Goal: Information Seeking & Learning: Find specific fact

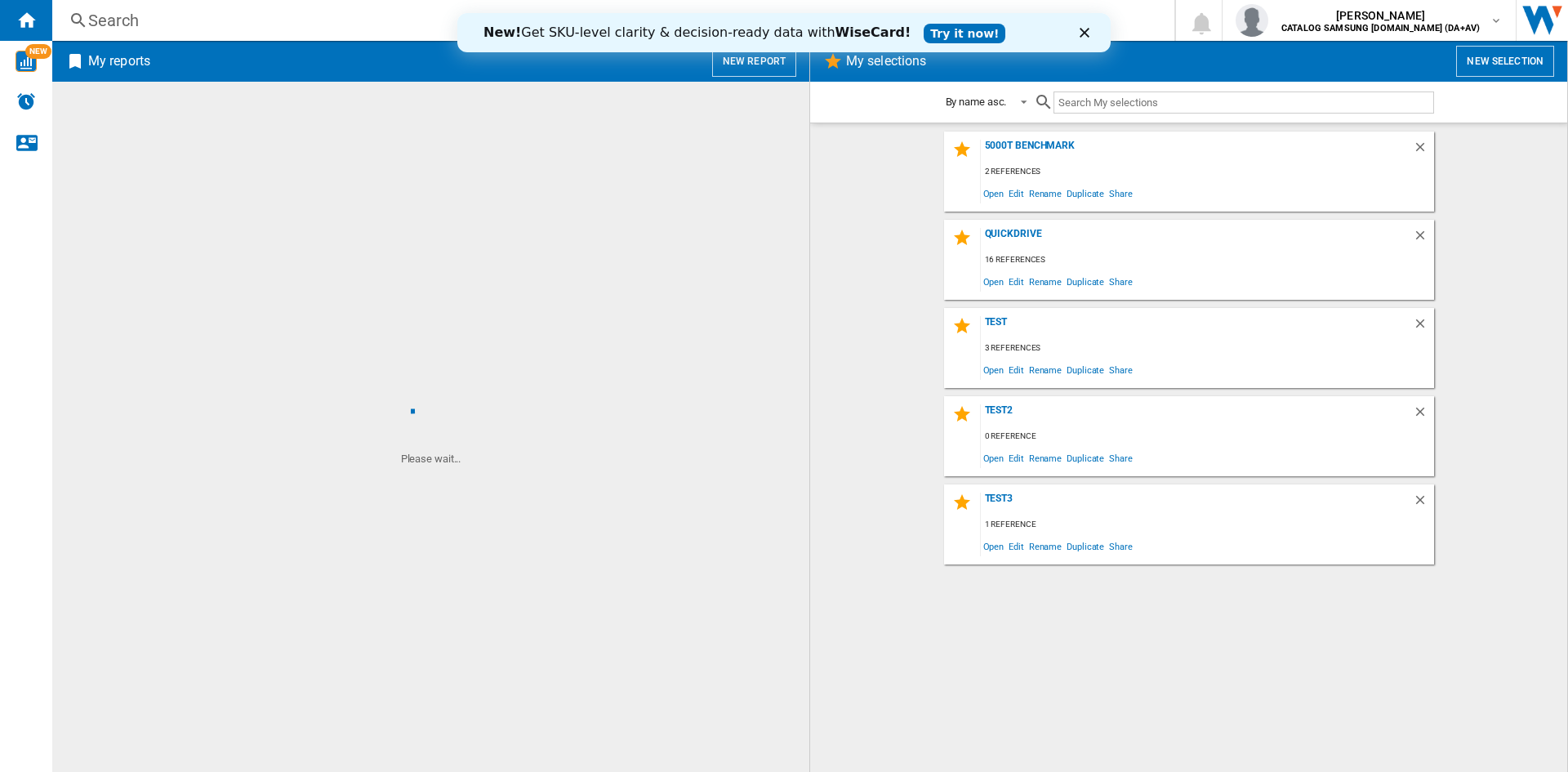
click at [156, 19] on div "Search" at bounding box center [610, 20] width 1044 height 23
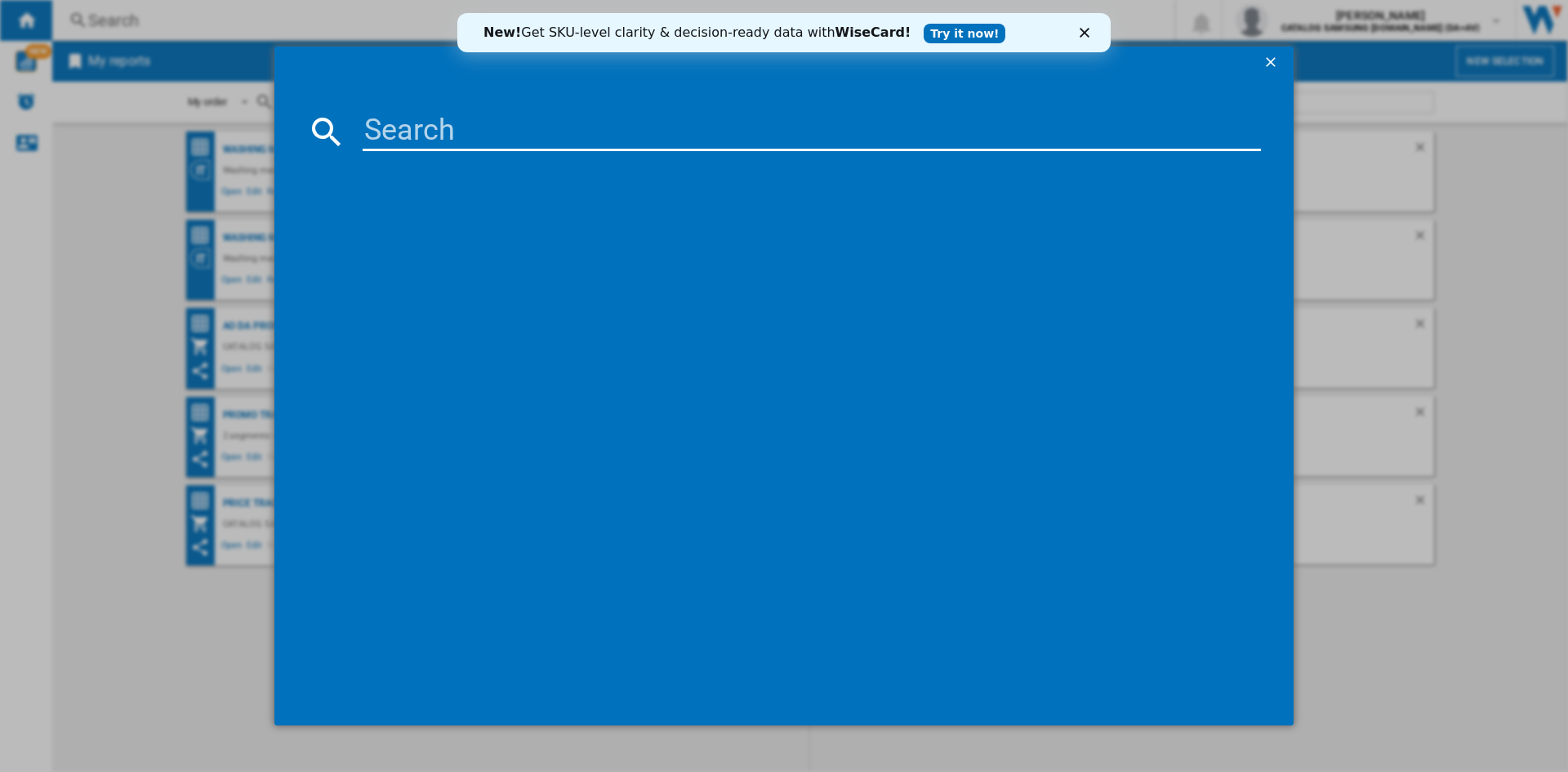
click at [502, 124] on input at bounding box center [812, 131] width 899 height 40
paste input "WW11DG5B25ABEU"
type input "WW11DG5B25AB"
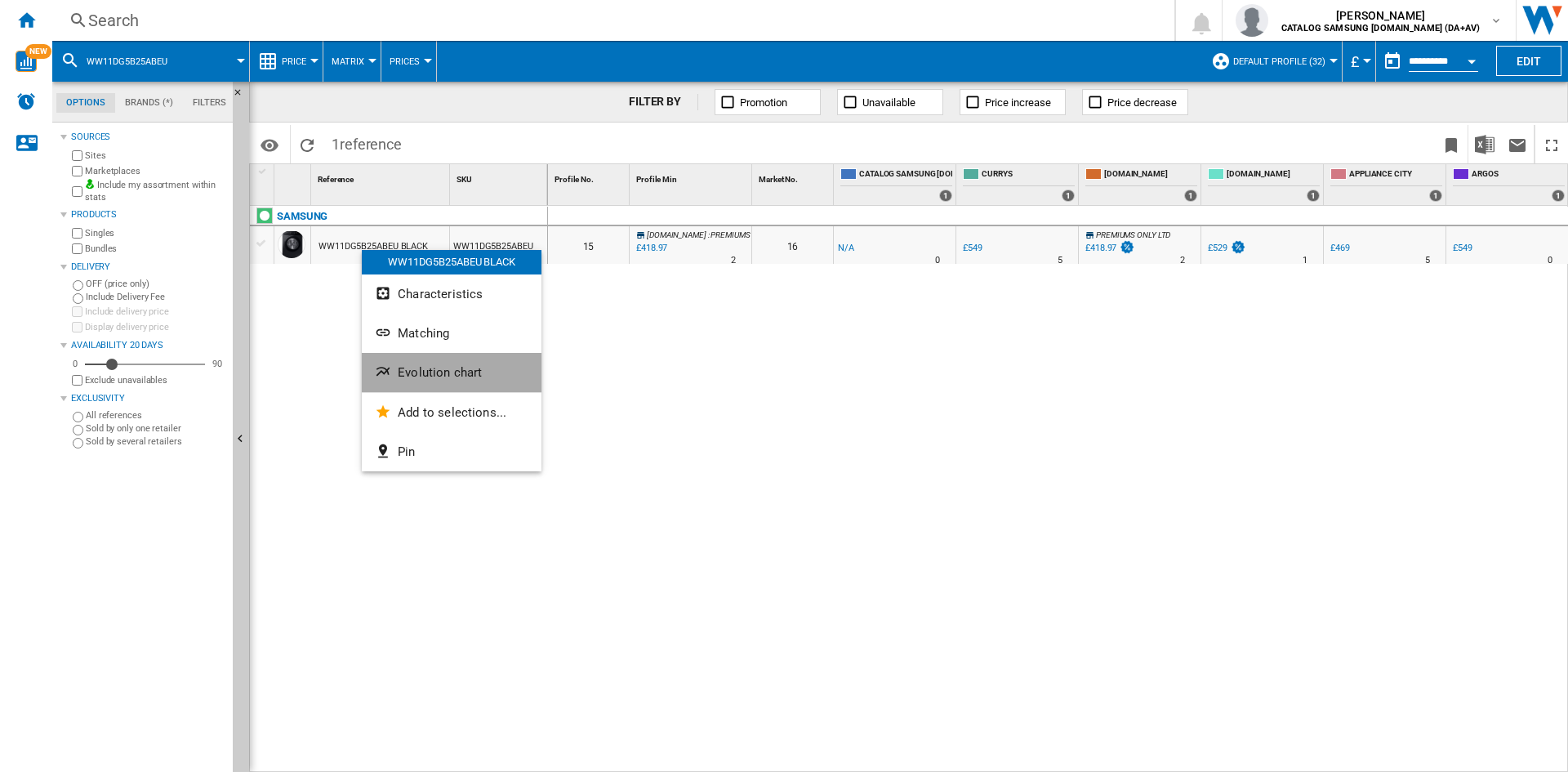
click at [439, 364] on button "Evolution chart" at bounding box center [452, 373] width 180 height 40
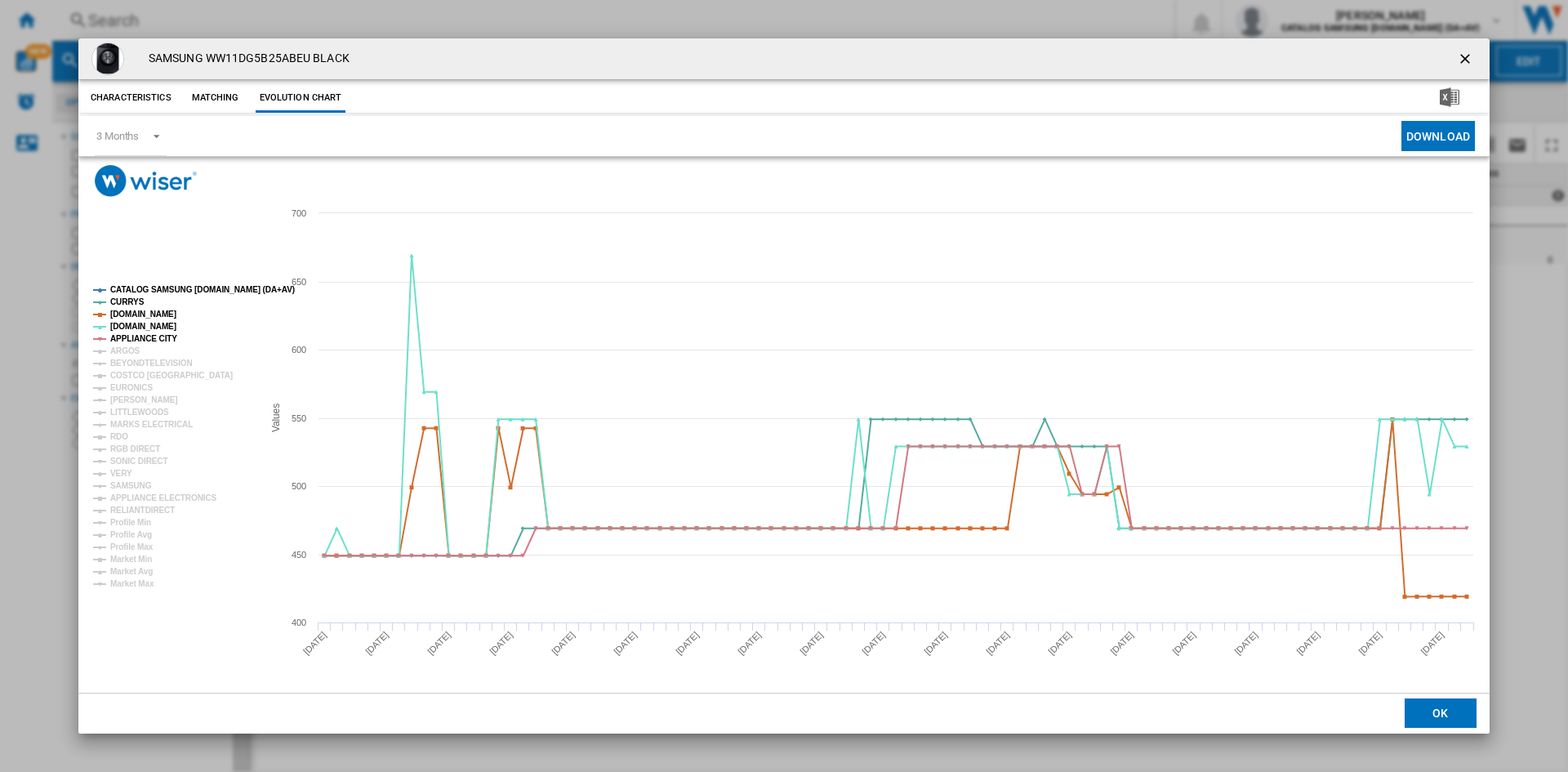
click at [161, 291] on tspan "CATALOG SAMSUNG [DOMAIN_NAME] (DA+AV)" at bounding box center [203, 289] width 185 height 9
click at [129, 348] on tspan "ARGOS" at bounding box center [126, 350] width 31 height 9
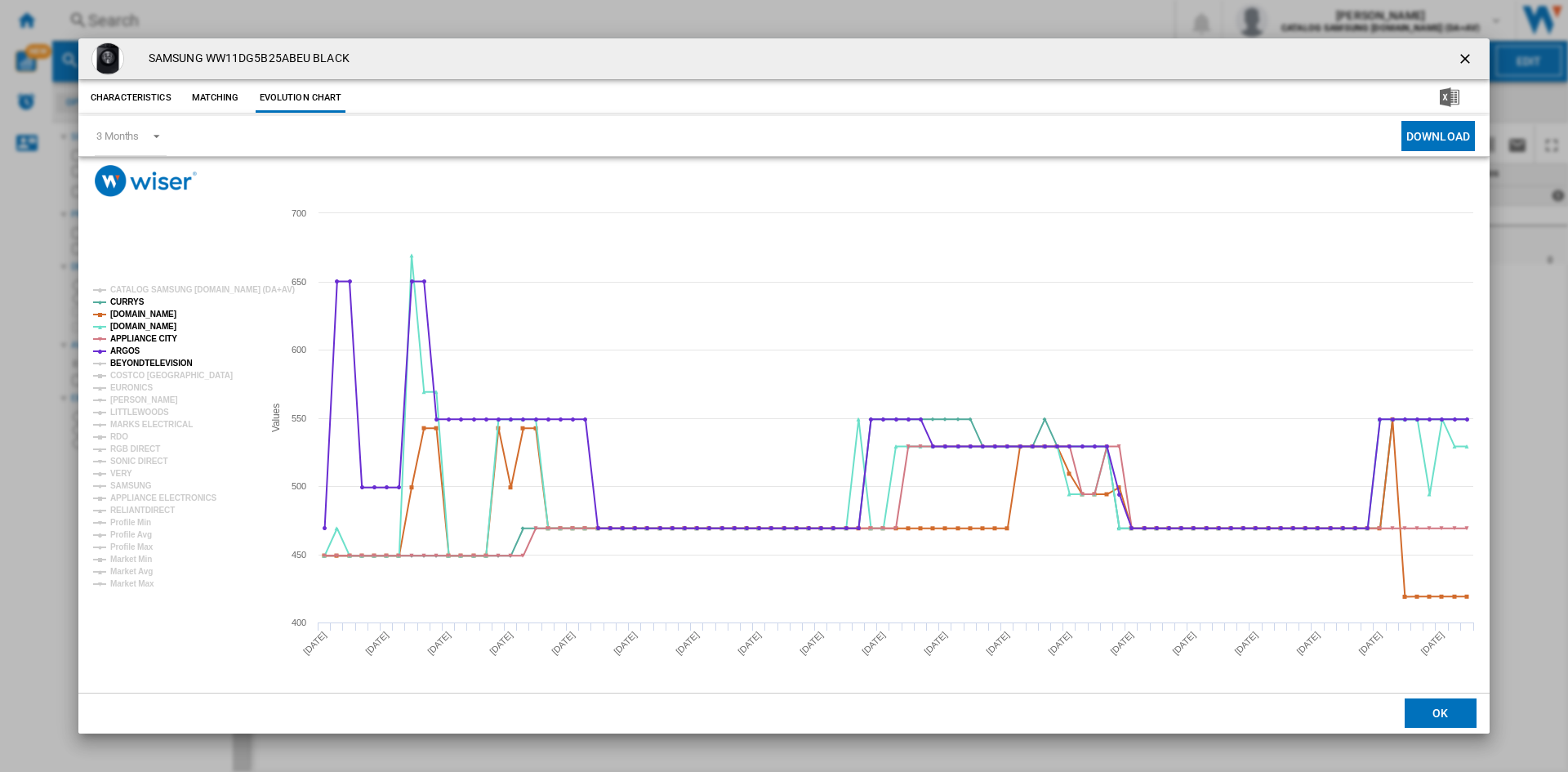
click at [142, 362] on tspan "BEYONDTELEVISION" at bounding box center [151, 363] width 82 height 9
click at [134, 387] on tspan "EURONICS" at bounding box center [131, 386] width 43 height 9
click at [134, 401] on tspan "[PERSON_NAME]" at bounding box center [144, 399] width 68 height 9
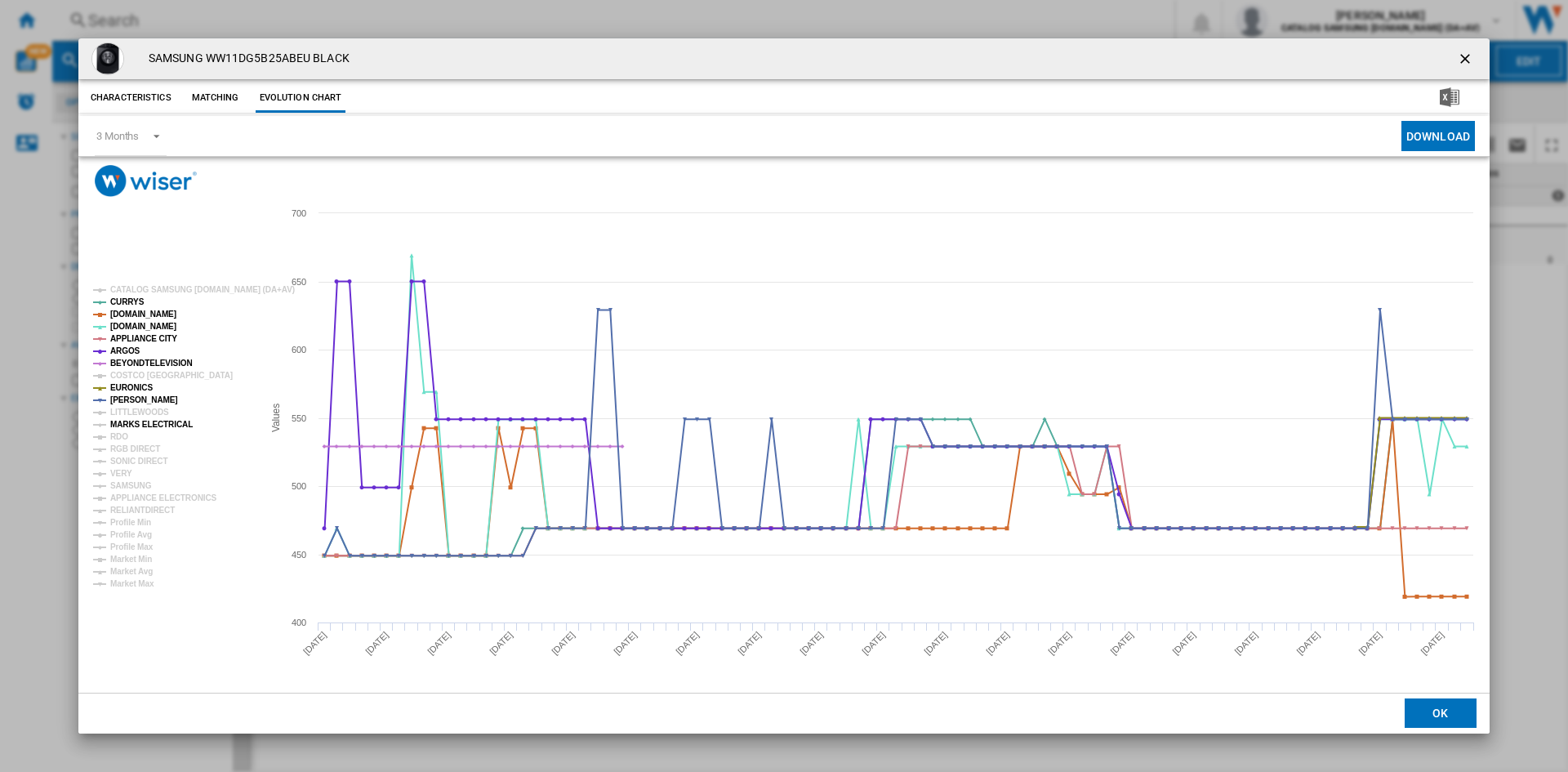
click at [135, 420] on tspan "MARKS ELECTRICAL" at bounding box center [151, 424] width 82 height 9
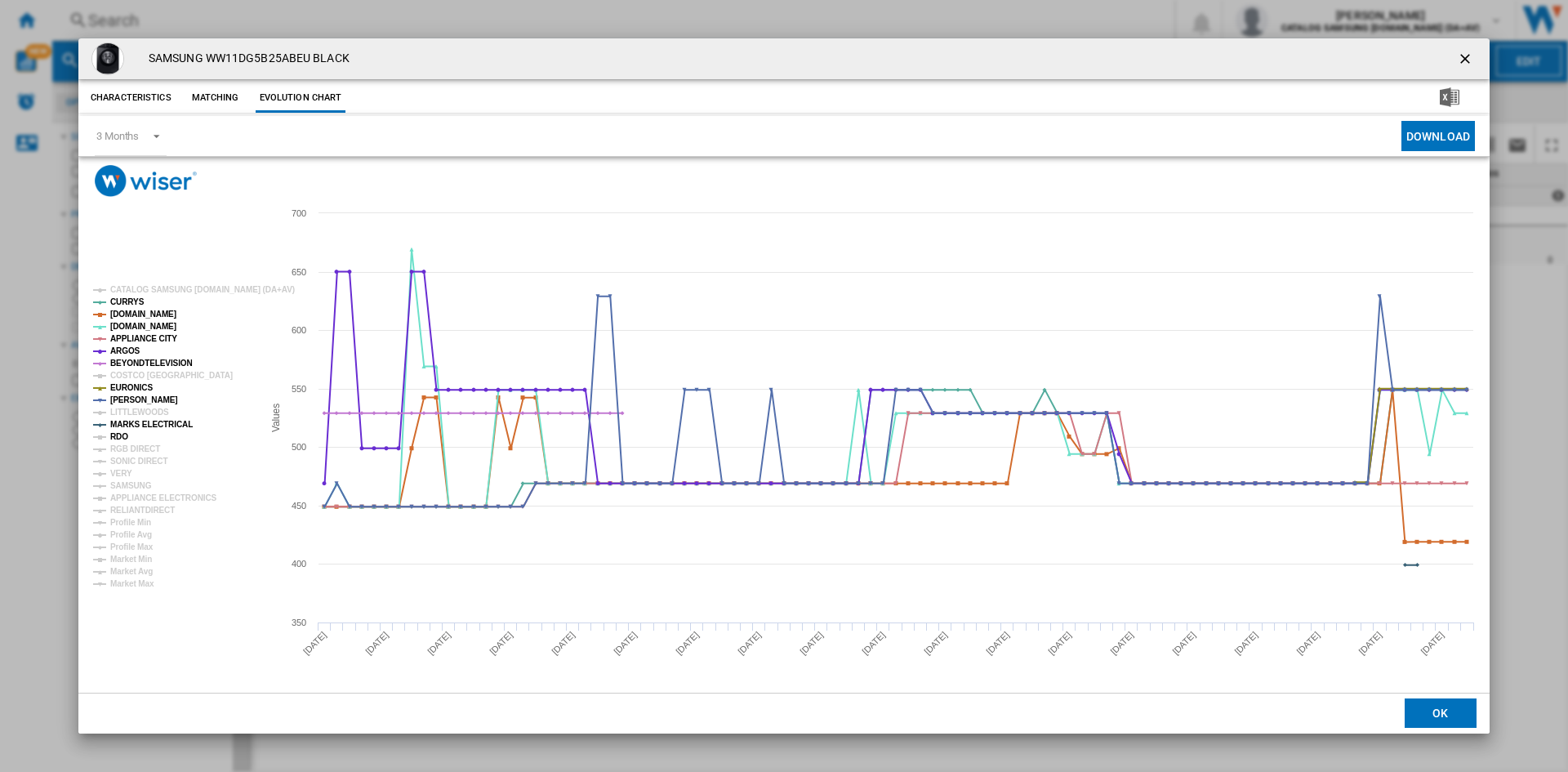
click at [117, 435] on tspan "RDO" at bounding box center [120, 436] width 18 height 9
click at [140, 450] on tspan "RGB DIRECT" at bounding box center [135, 448] width 49 height 9
click at [134, 460] on tspan "SONIC DIRECT" at bounding box center [139, 461] width 57 height 9
click at [119, 476] on tspan "VERY" at bounding box center [122, 472] width 22 height 9
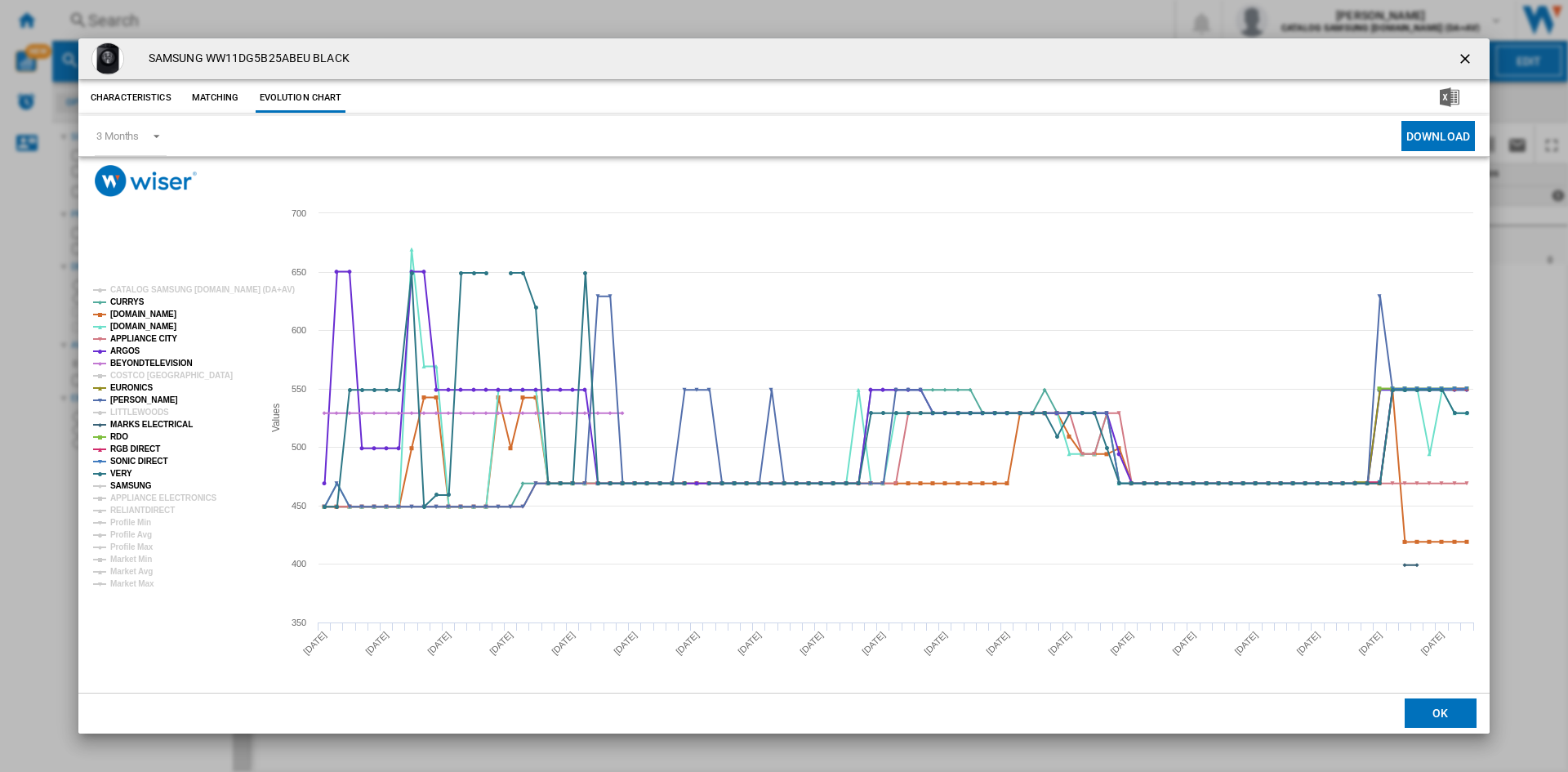
click at [145, 484] on tspan "SAMSUNG" at bounding box center [131, 485] width 42 height 9
click at [155, 495] on tspan "APPLIANCE ELECTRONICS" at bounding box center [164, 497] width 107 height 9
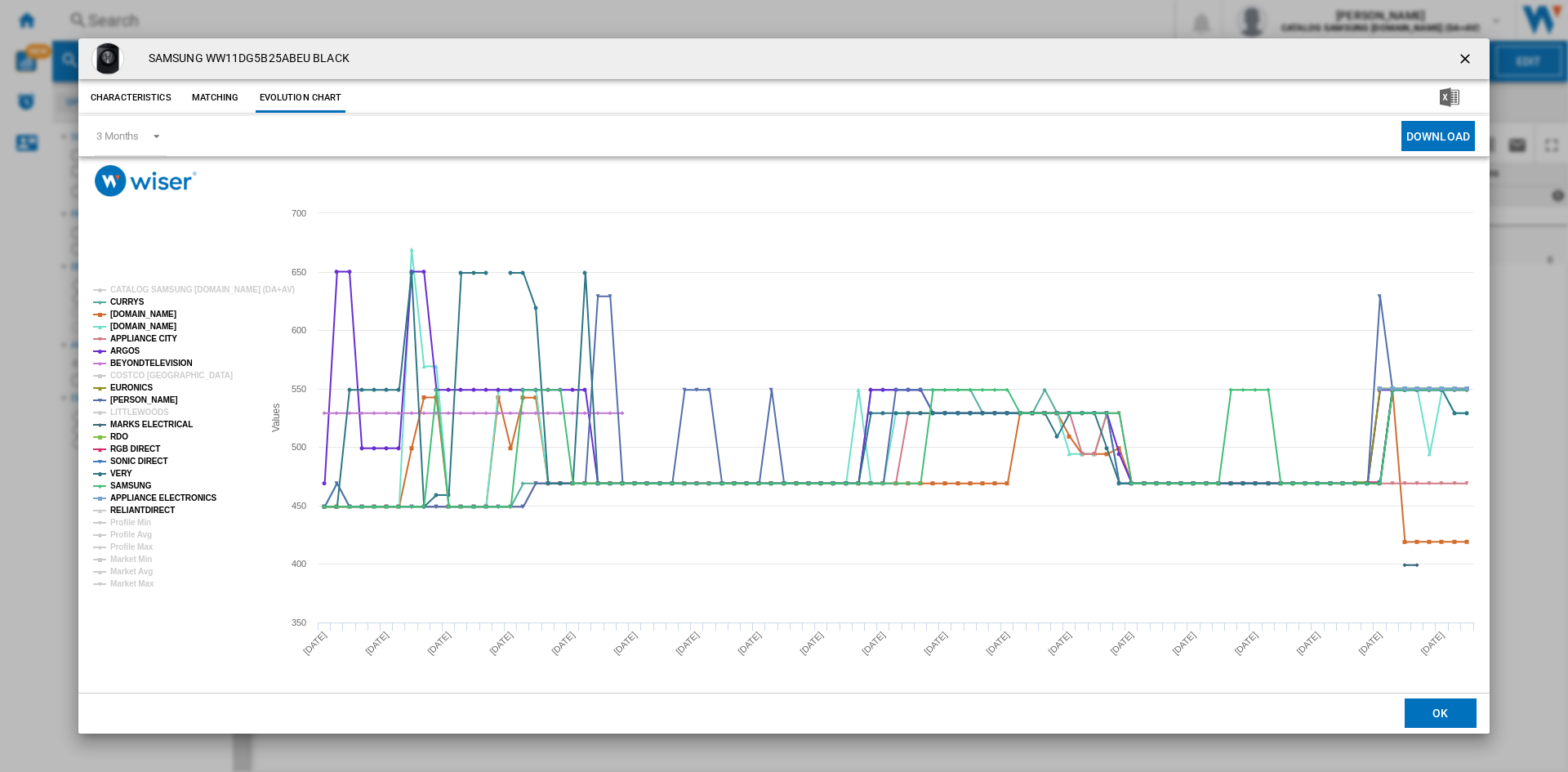
click at [143, 511] on tspan "RELIANTDIRECT" at bounding box center [142, 509] width 64 height 9
click at [1463, 53] on ng-md-icon "getI18NText('BUTTONS.CLOSE_DIALOG')" at bounding box center [1467, 60] width 20 height 20
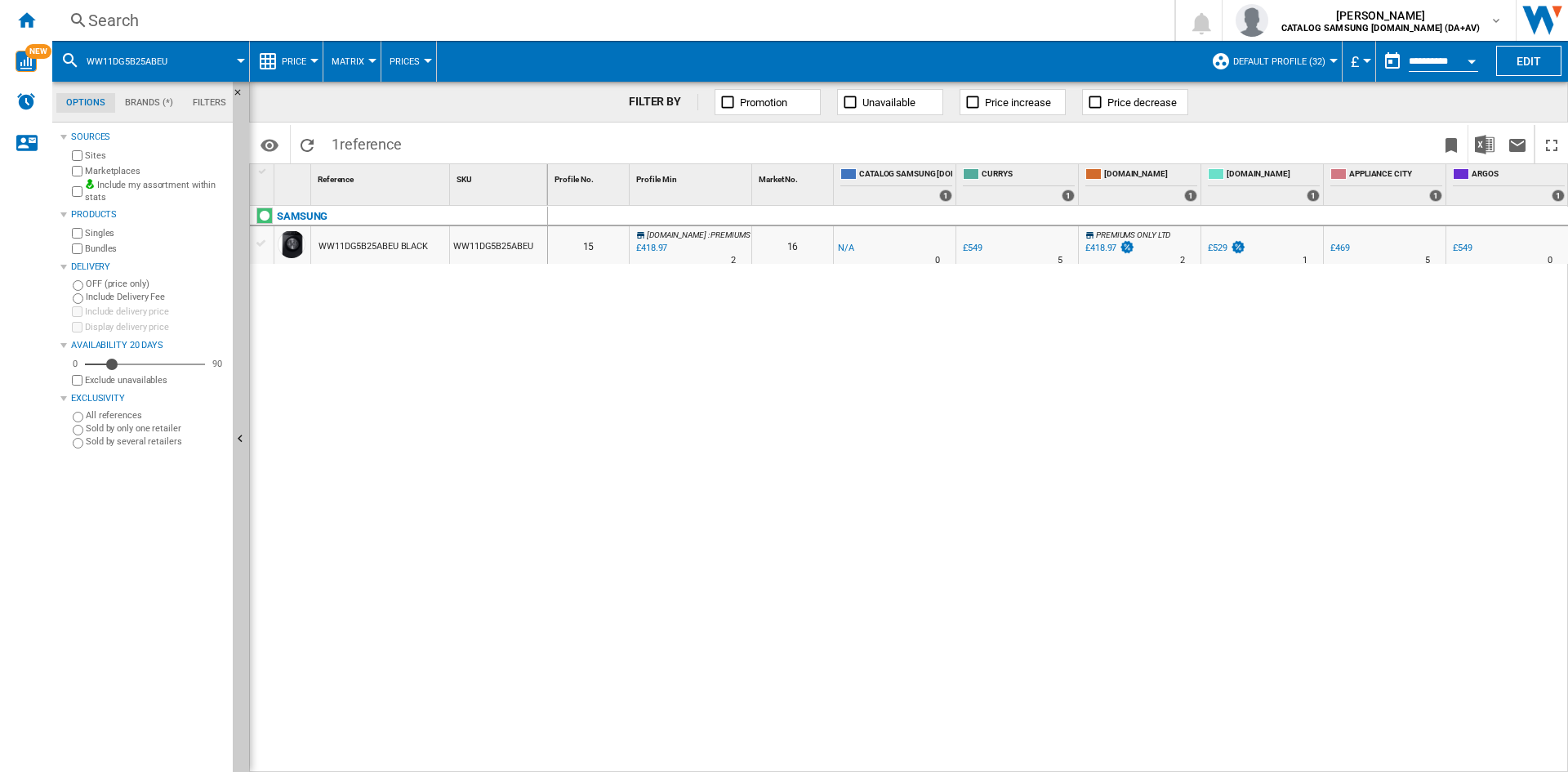
click at [1098, 245] on div "£418.97" at bounding box center [1100, 247] width 31 height 11
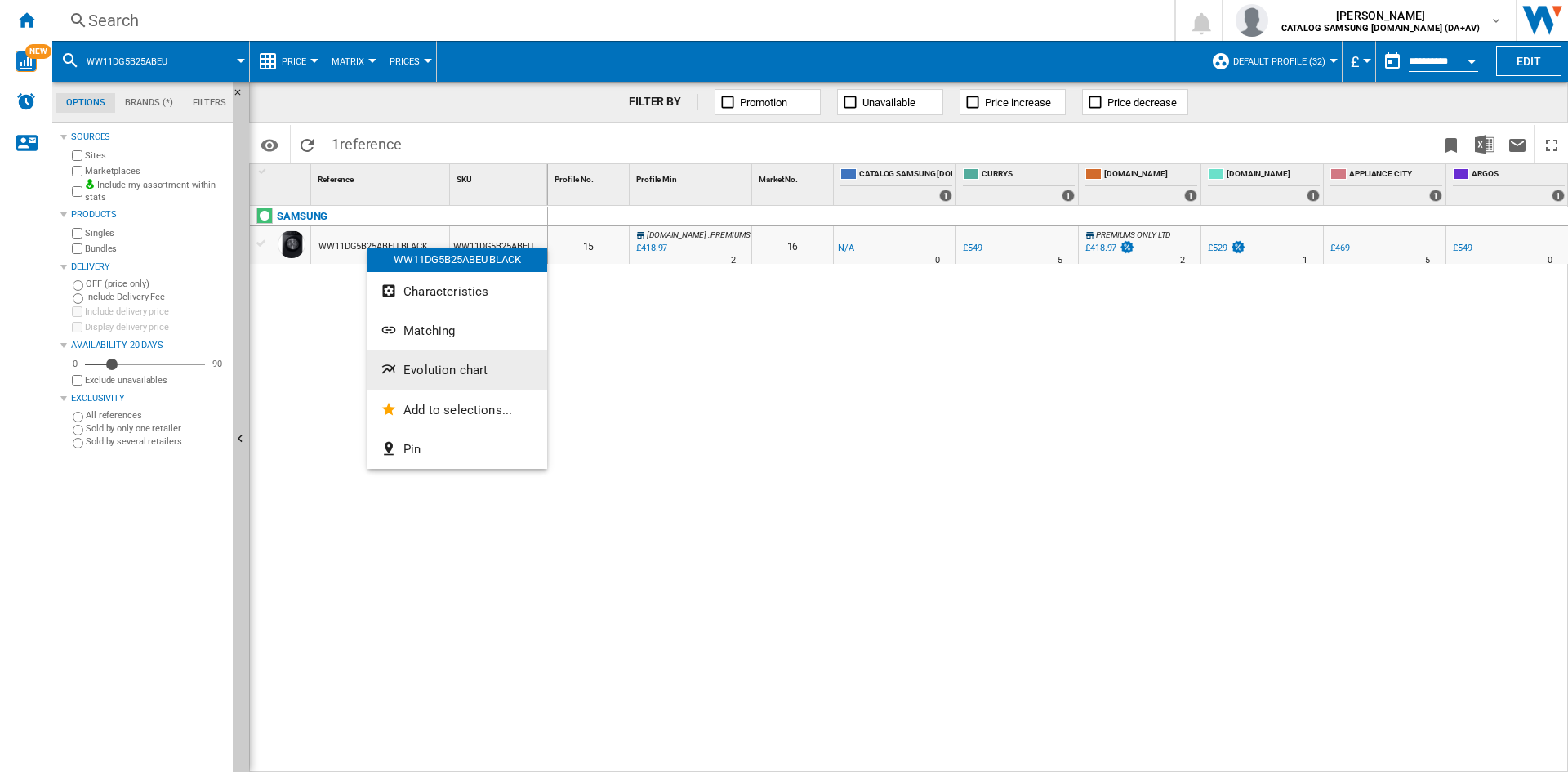
click at [479, 374] on span "Evolution chart" at bounding box center [445, 370] width 84 height 15
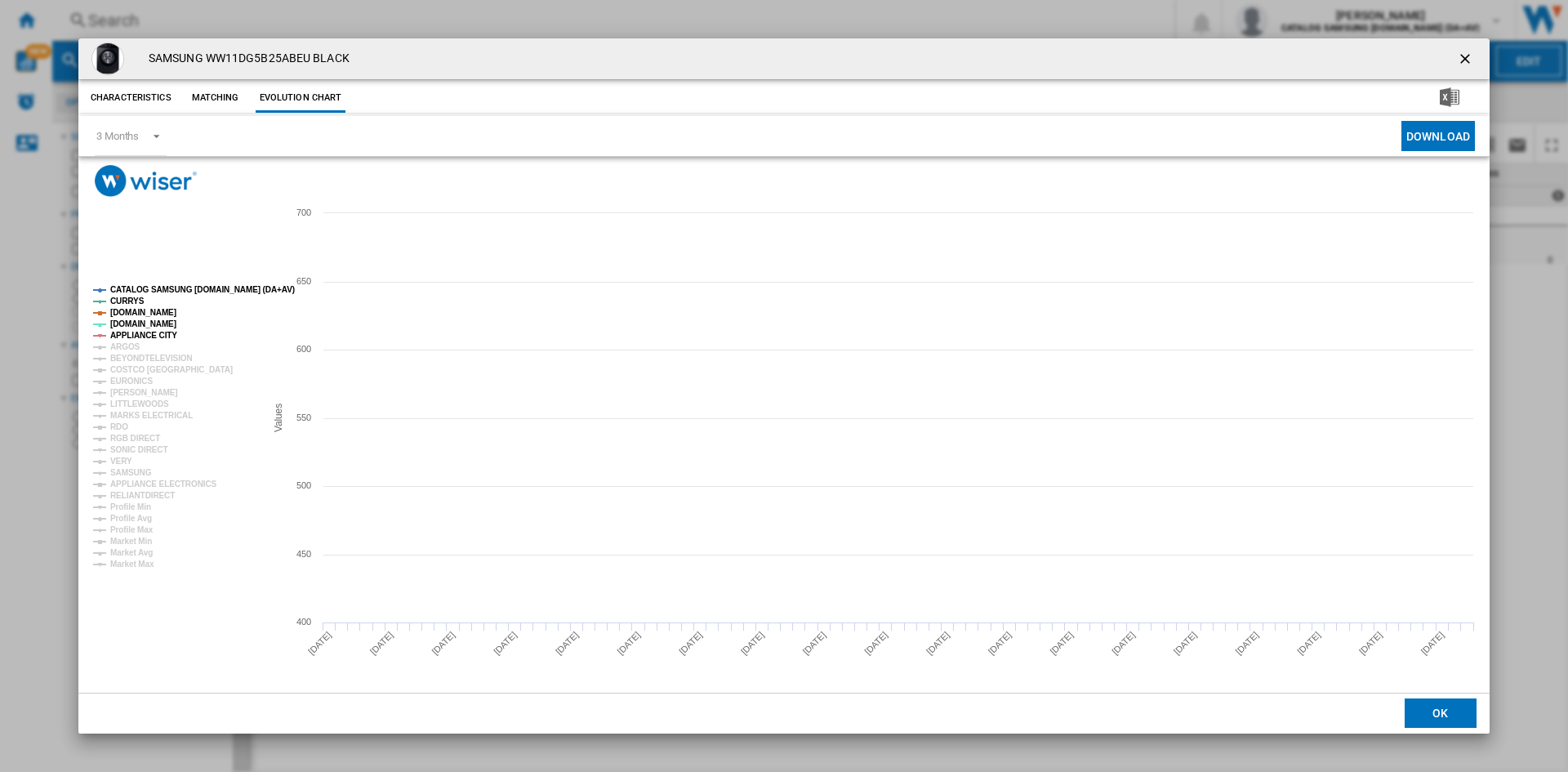
click at [131, 288] on tspan "CATALOG SAMSUNG [DOMAIN_NAME] (DA+AV)" at bounding box center [203, 289] width 185 height 9
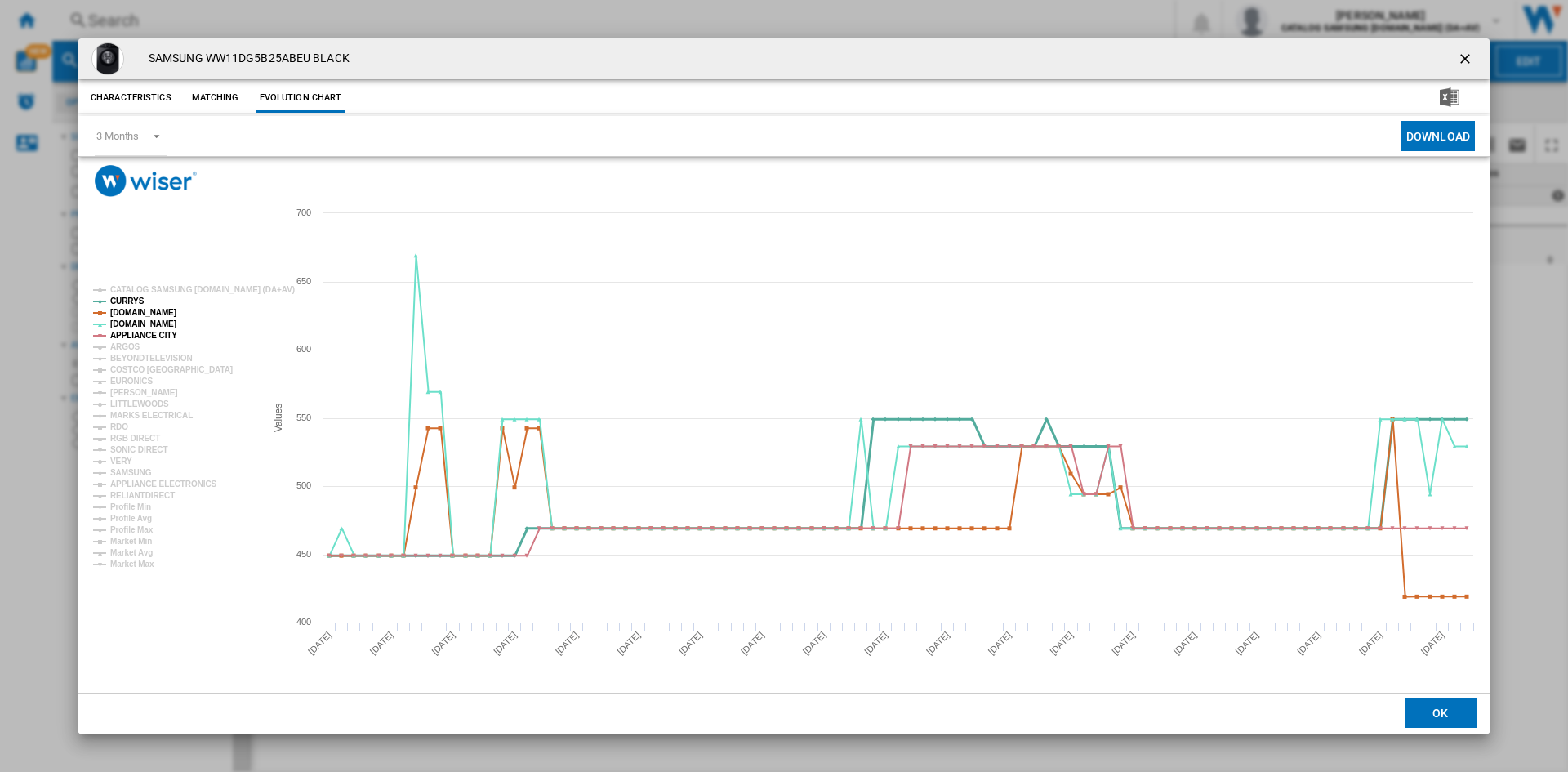
click at [129, 297] on tspan "CURRYS" at bounding box center [128, 300] width 35 height 9
click at [137, 311] on tspan "[DOMAIN_NAME]" at bounding box center [143, 311] width 66 height 9
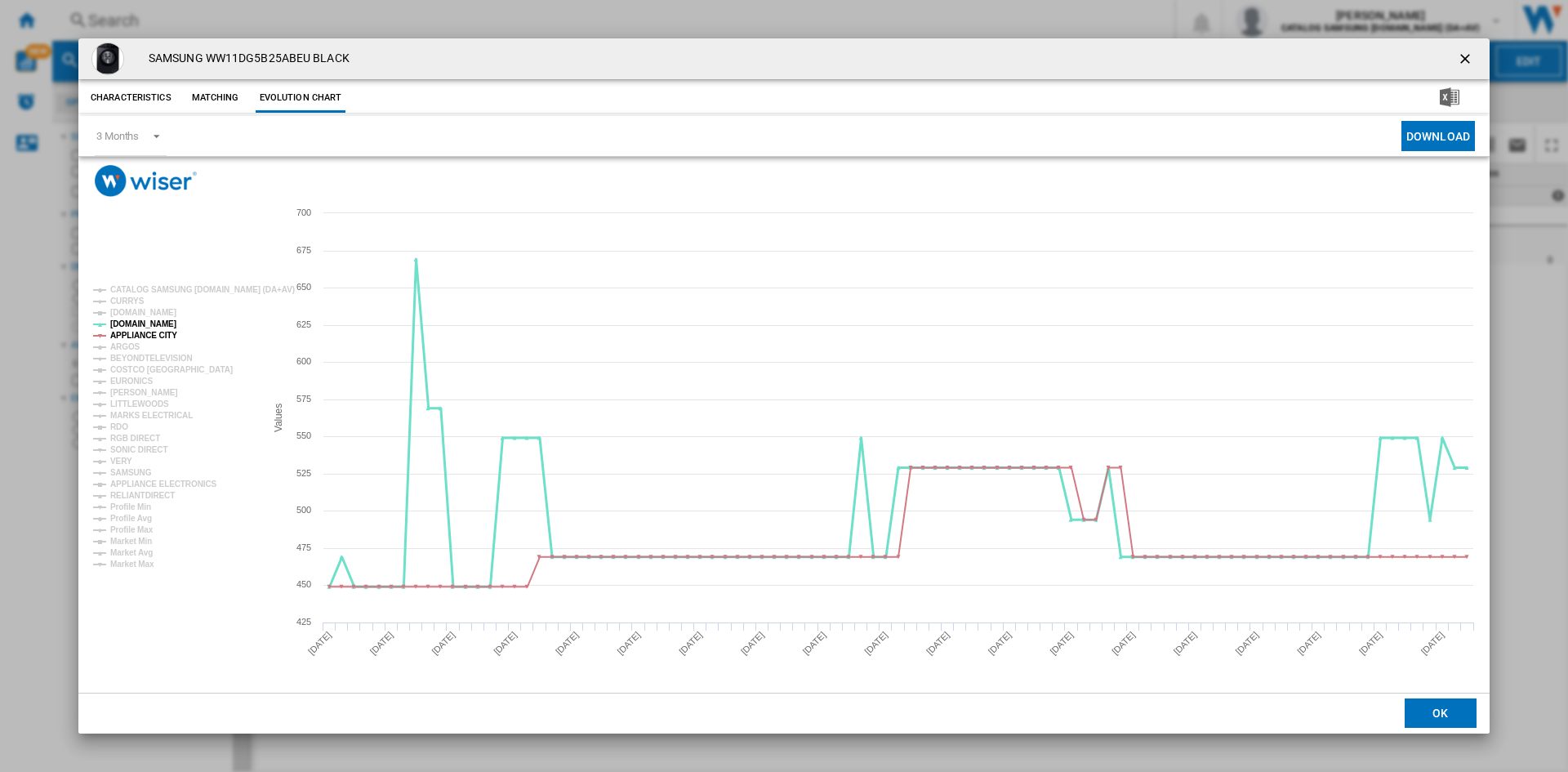
click at [127, 322] on tspan "[DOMAIN_NAME]" at bounding box center [143, 323] width 66 height 9
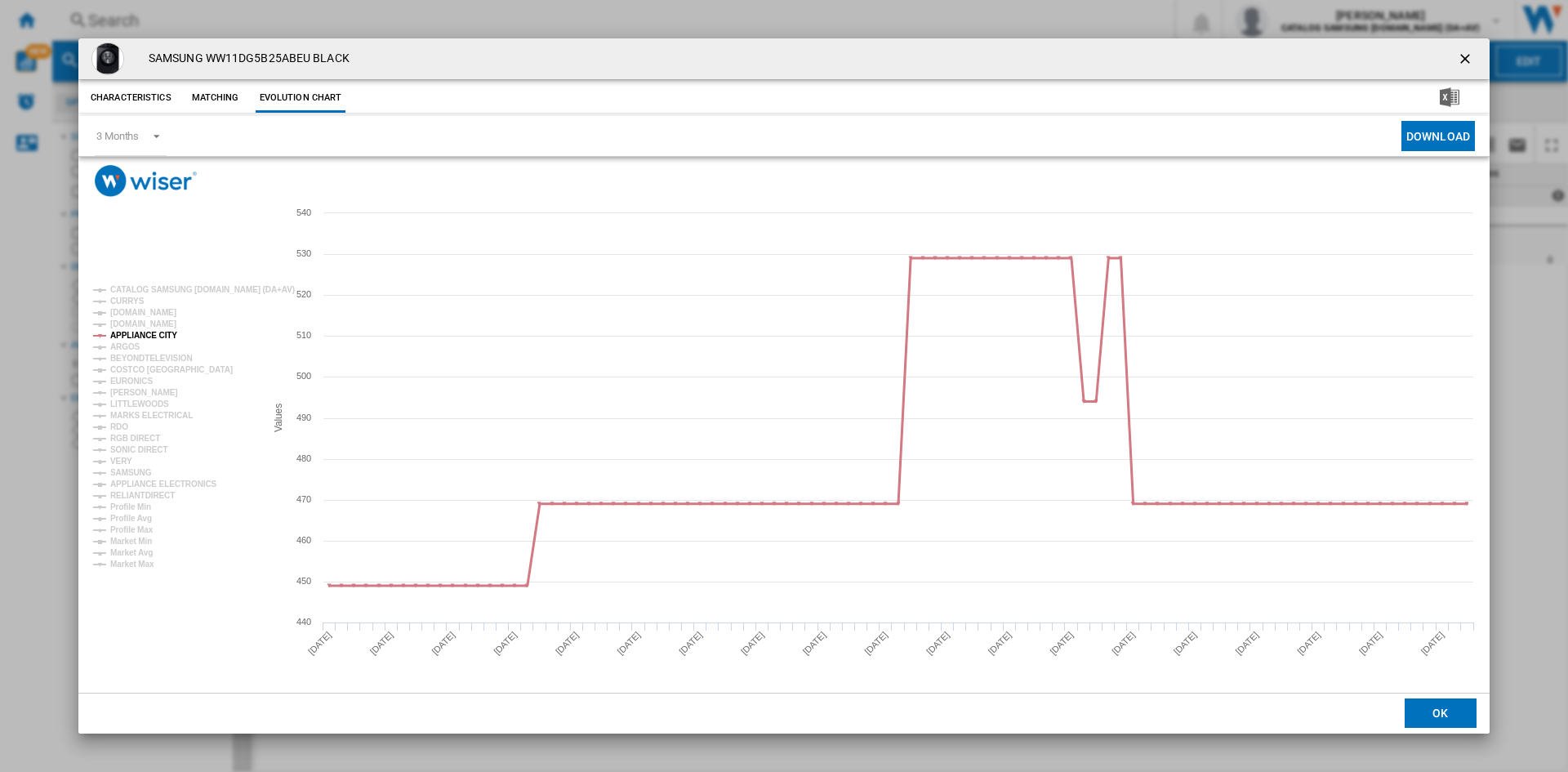
click at [137, 331] on tspan "APPLIANCE CITY" at bounding box center [144, 335] width 67 height 9
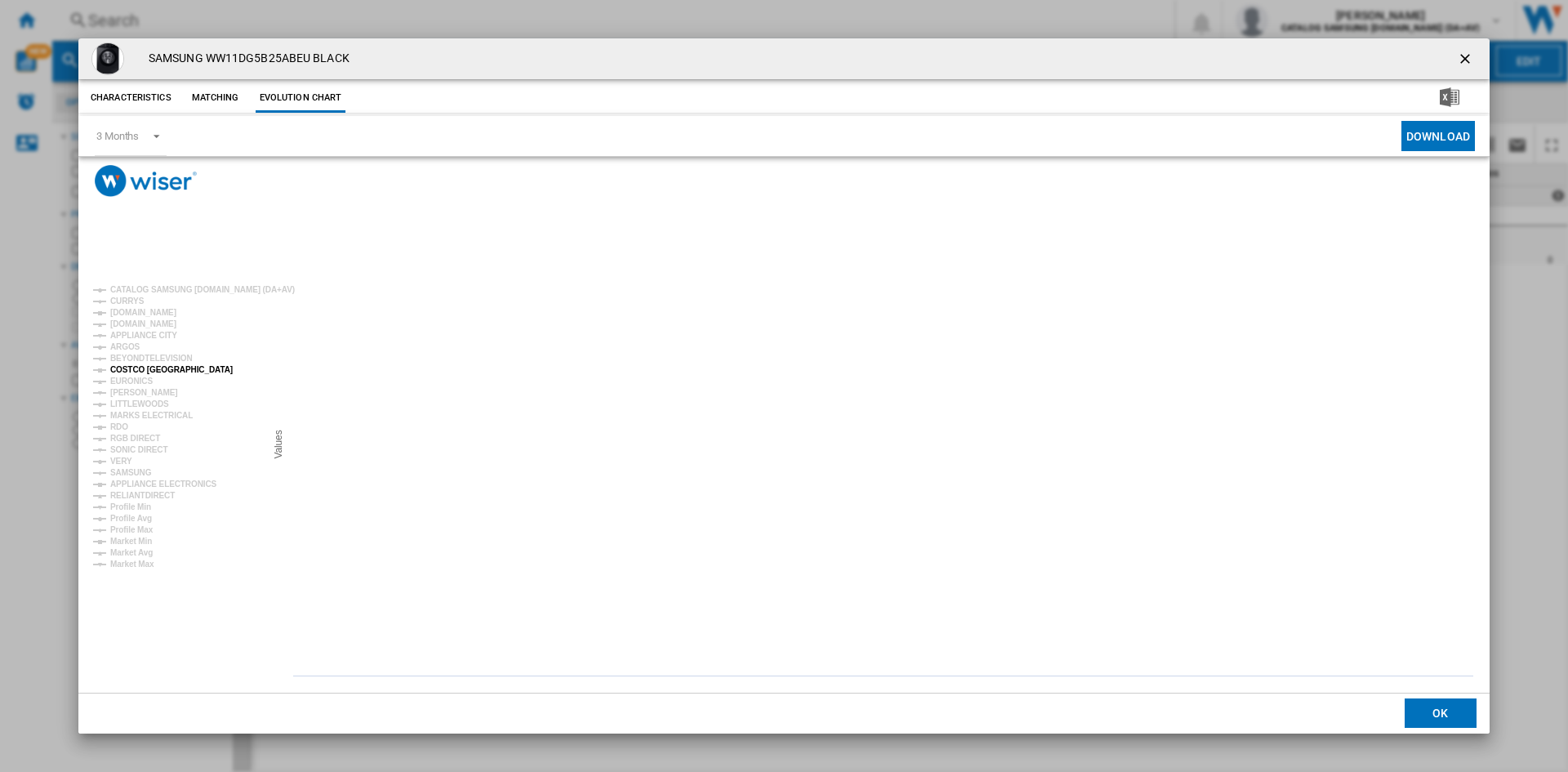
click at [133, 371] on tspan "COSTCO [GEOGRAPHIC_DATA]" at bounding box center [172, 369] width 123 height 9
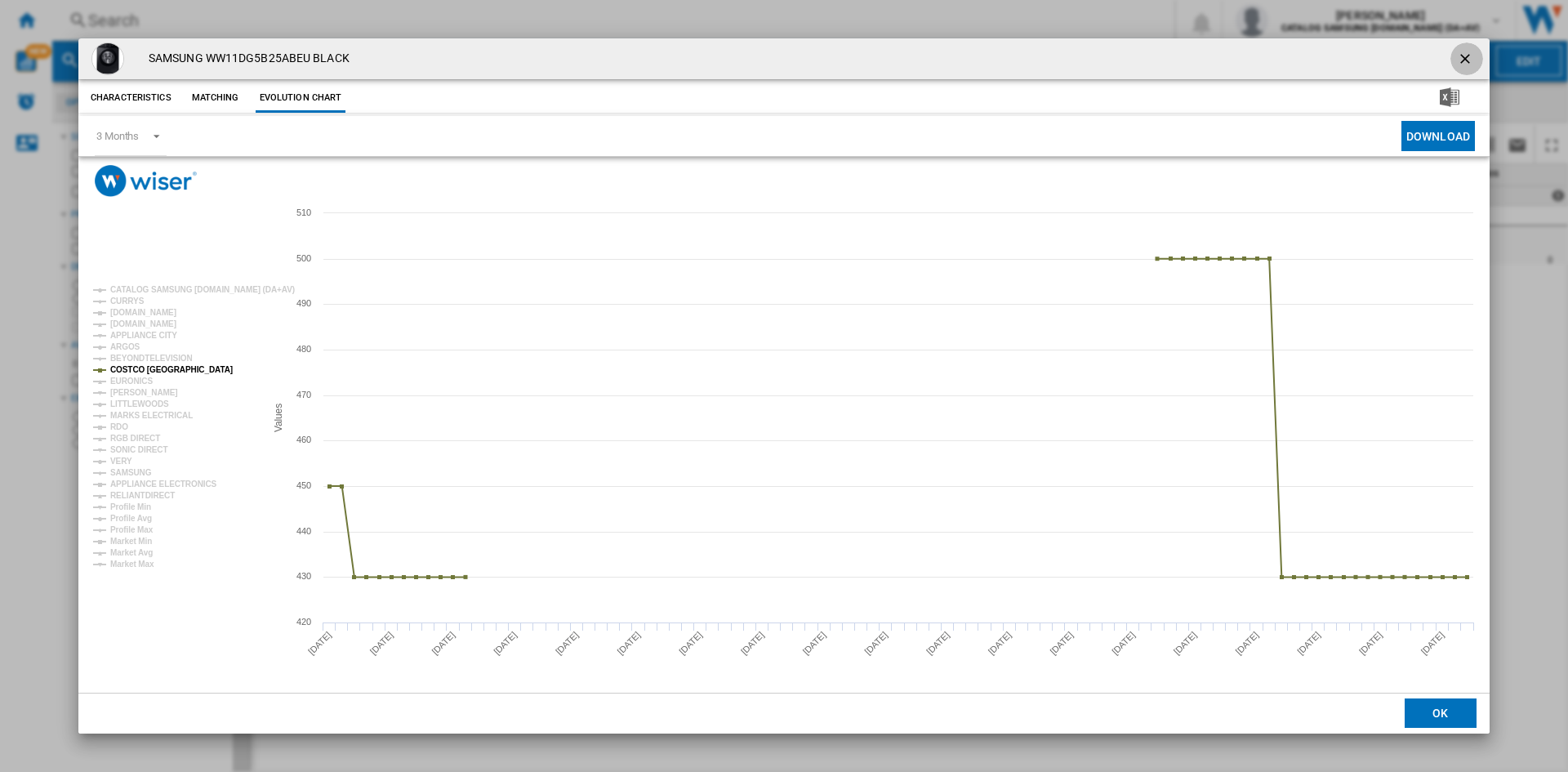
click at [1456, 59] on button "Product popup" at bounding box center [1466, 58] width 33 height 33
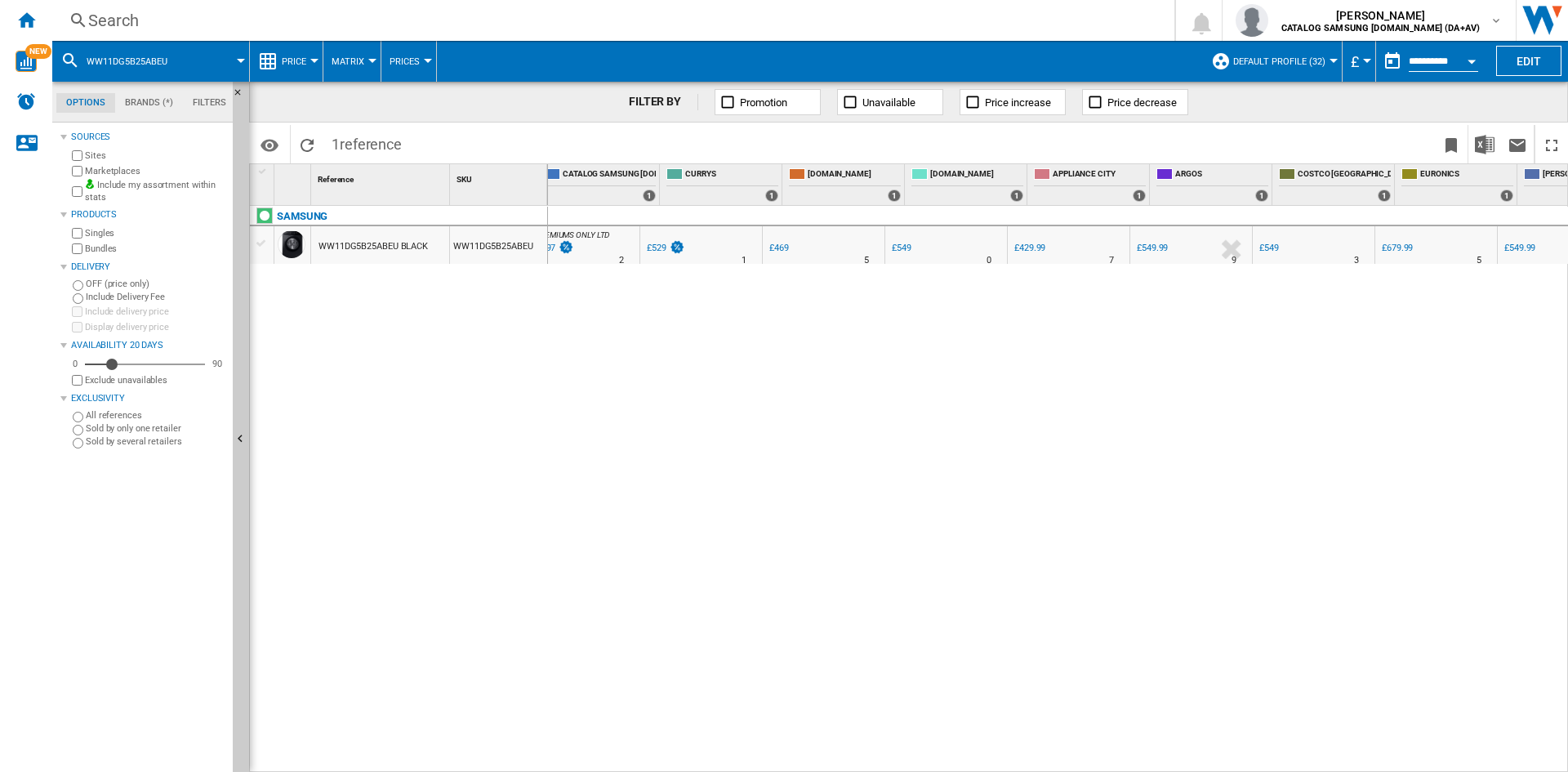
scroll to position [0, 567]
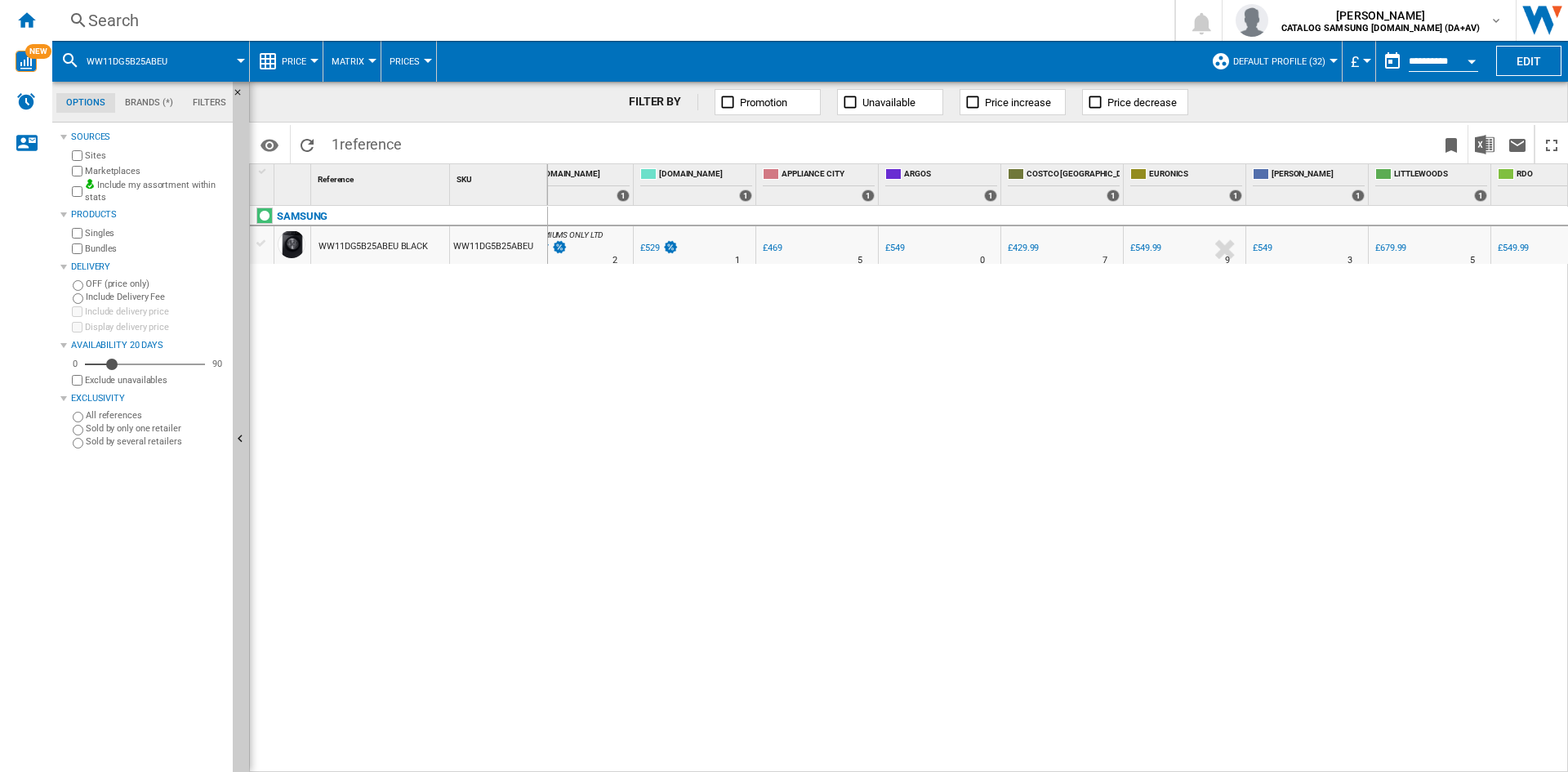
click at [1019, 247] on div "£429.99" at bounding box center [1022, 247] width 31 height 11
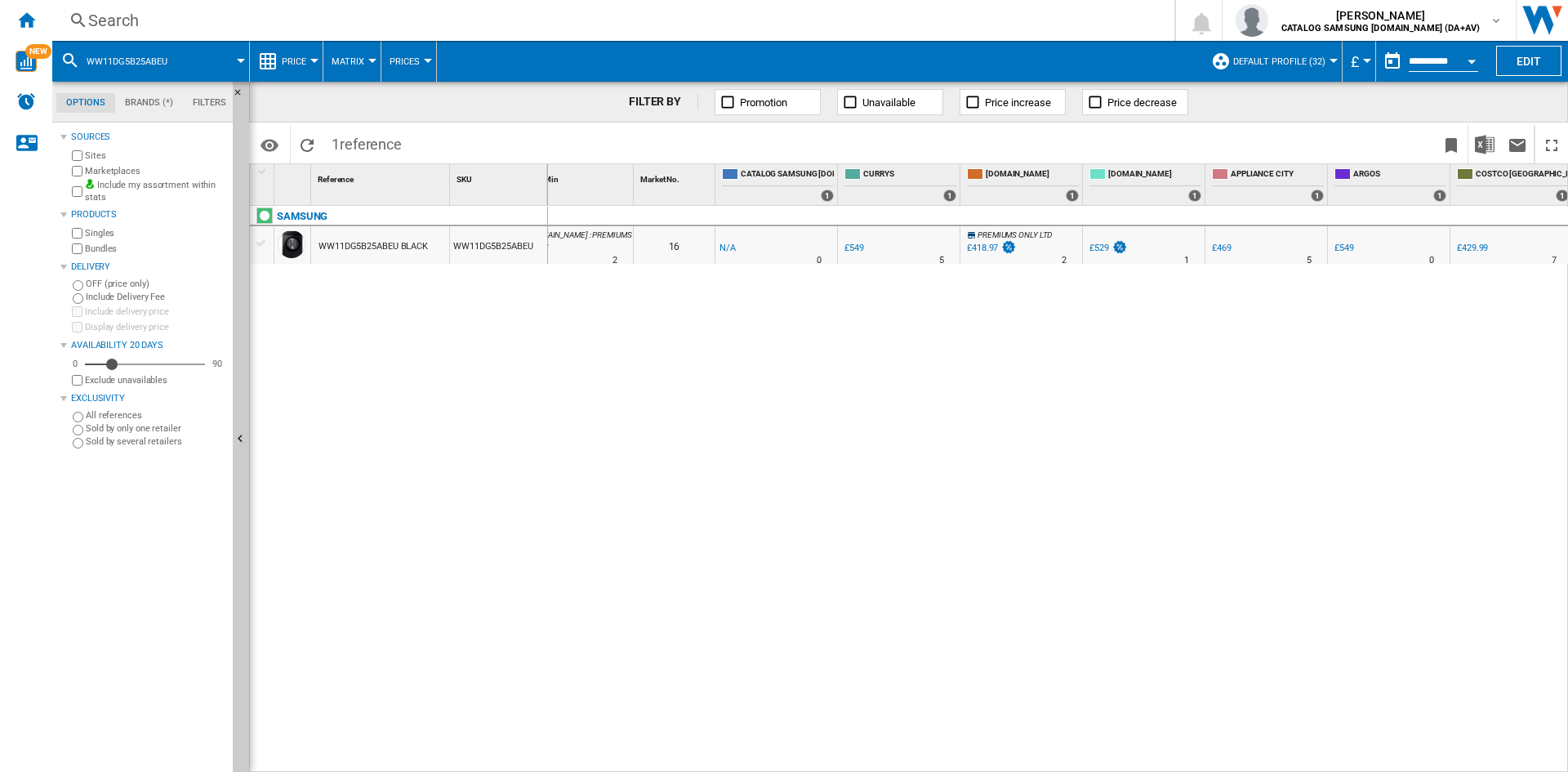
scroll to position [0, 0]
